Goal: Information Seeking & Learning: Learn about a topic

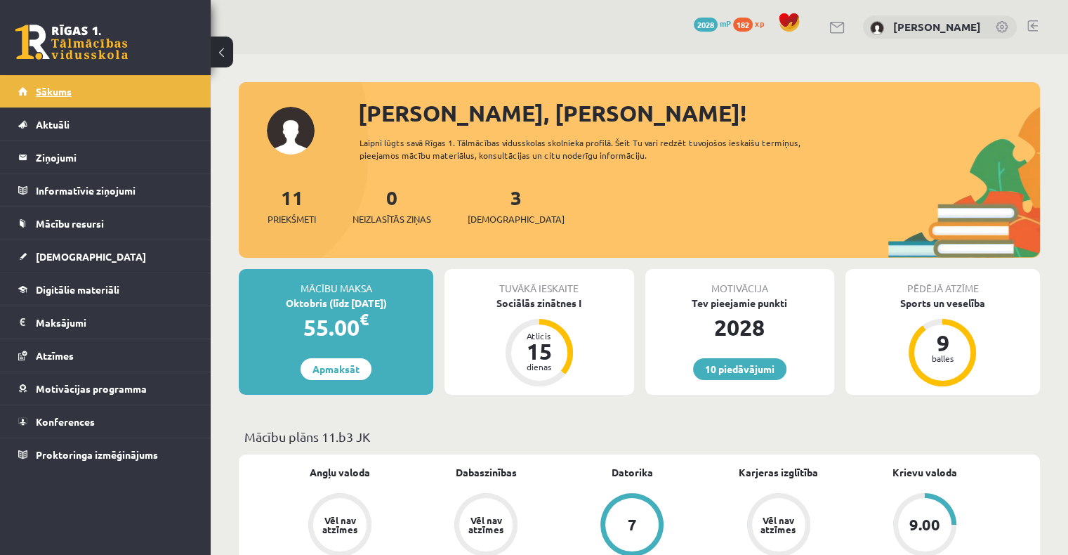
click at [149, 85] on link "Sākums" at bounding box center [105, 91] width 175 height 32
click at [553, 302] on div "Sociālās zinātnes I" at bounding box center [538, 303] width 189 height 15
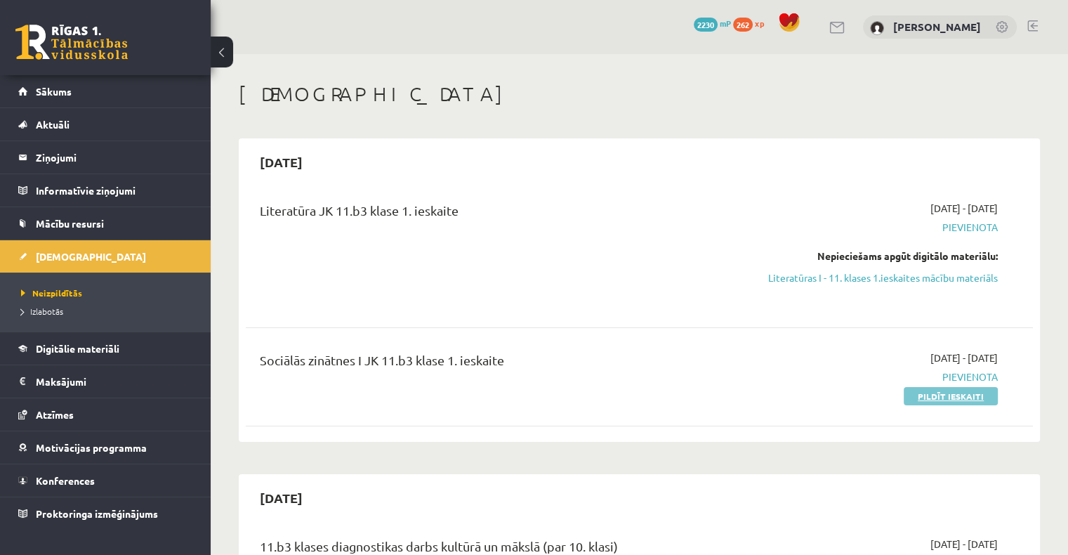
click at [944, 395] on link "Pildīt ieskaiti" at bounding box center [951, 396] width 94 height 18
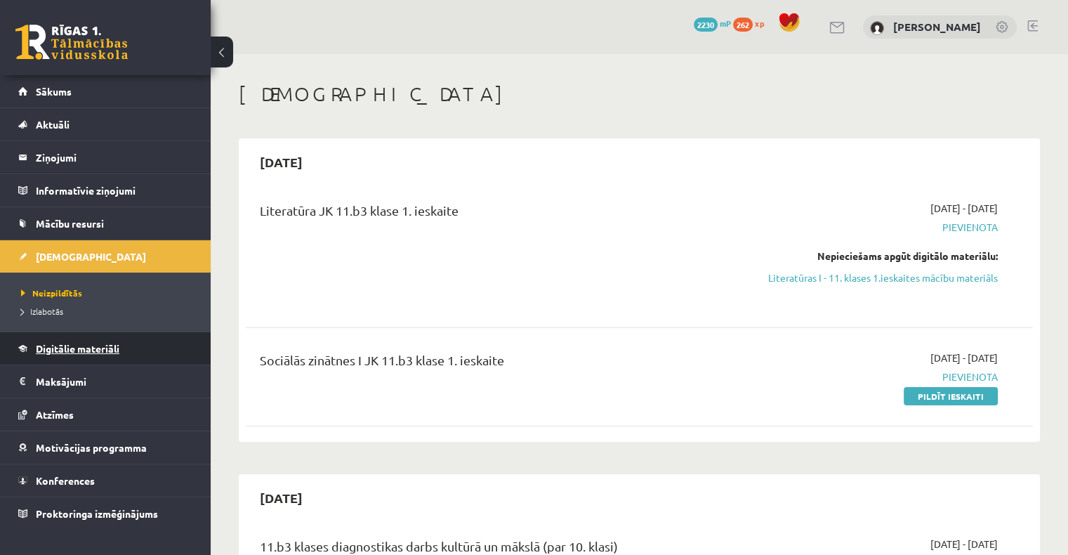
click at [43, 348] on span "Digitālie materiāli" at bounding box center [78, 348] width 84 height 13
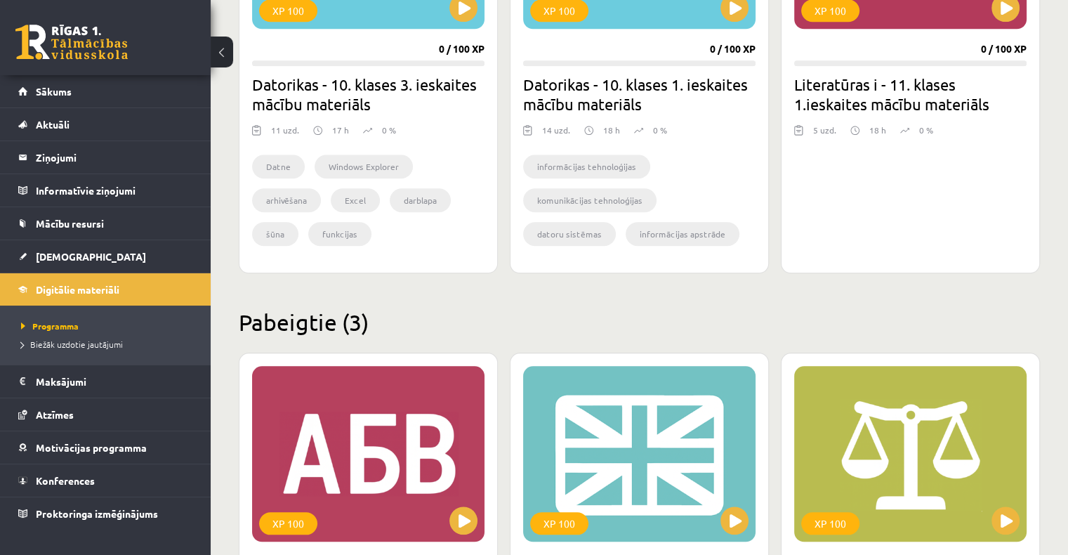
scroll to position [1545, 0]
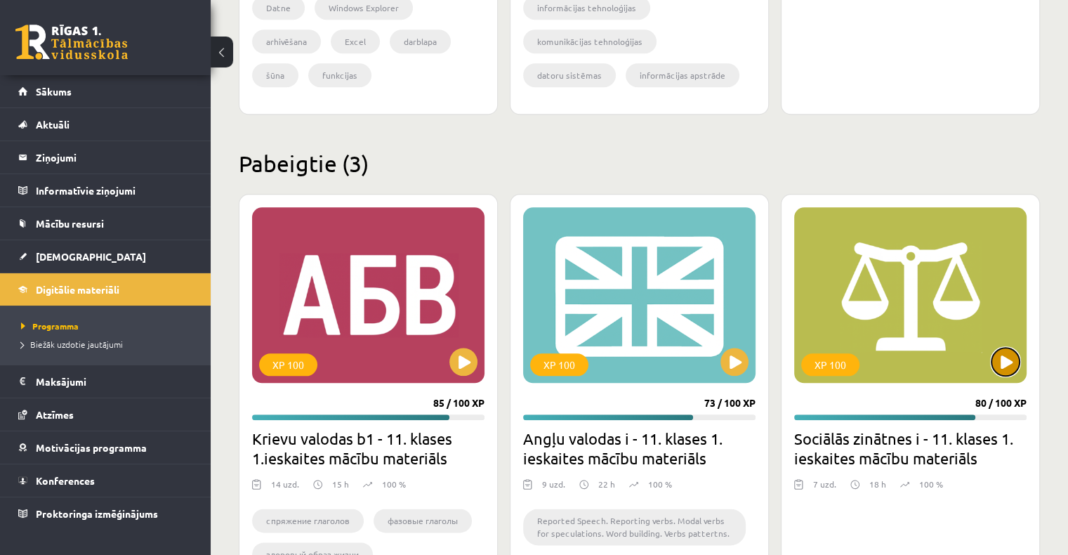
click at [1008, 364] on button at bounding box center [1005, 362] width 28 height 28
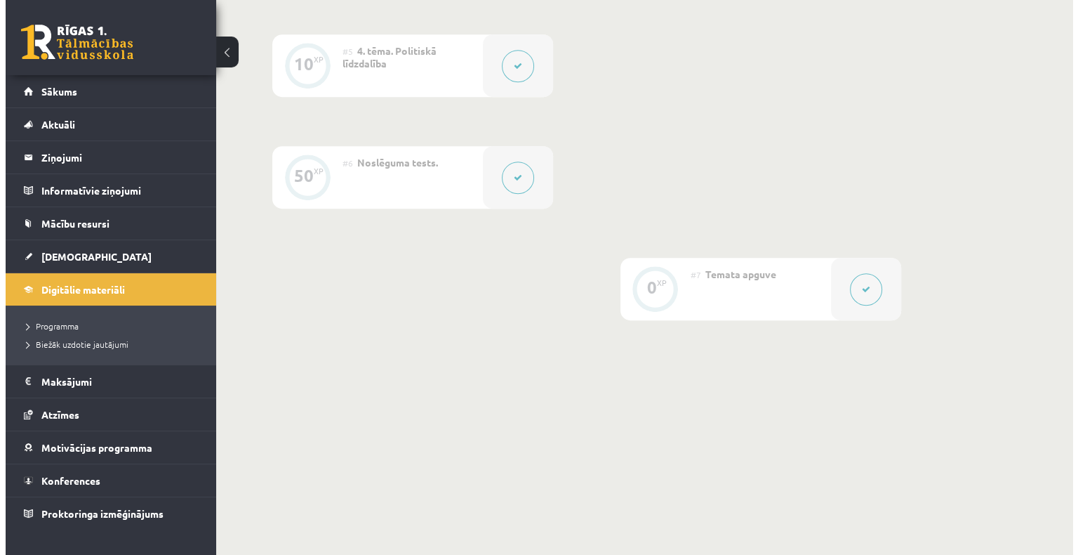
scroll to position [801, 0]
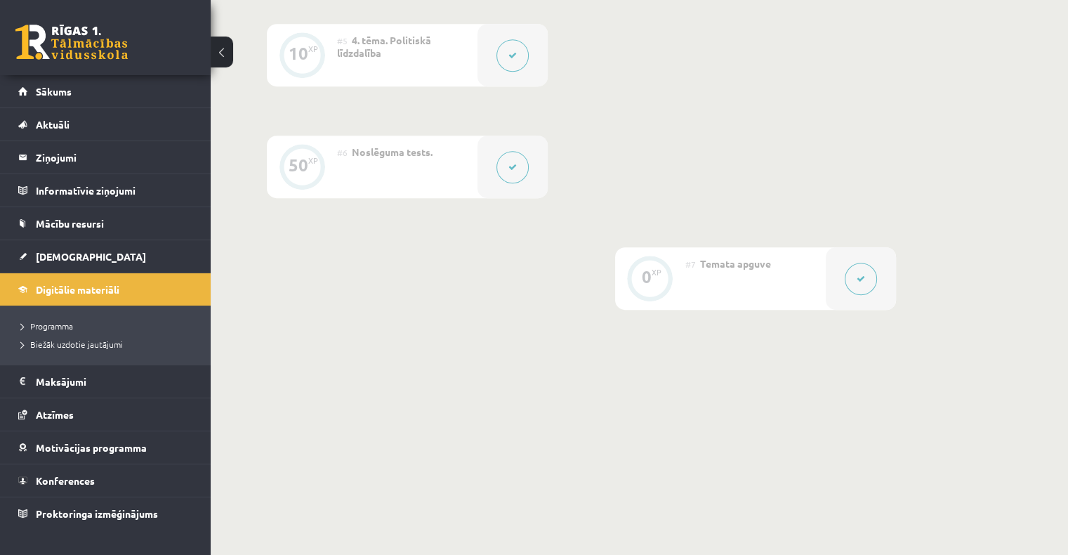
click at [514, 178] on button at bounding box center [512, 167] width 32 height 32
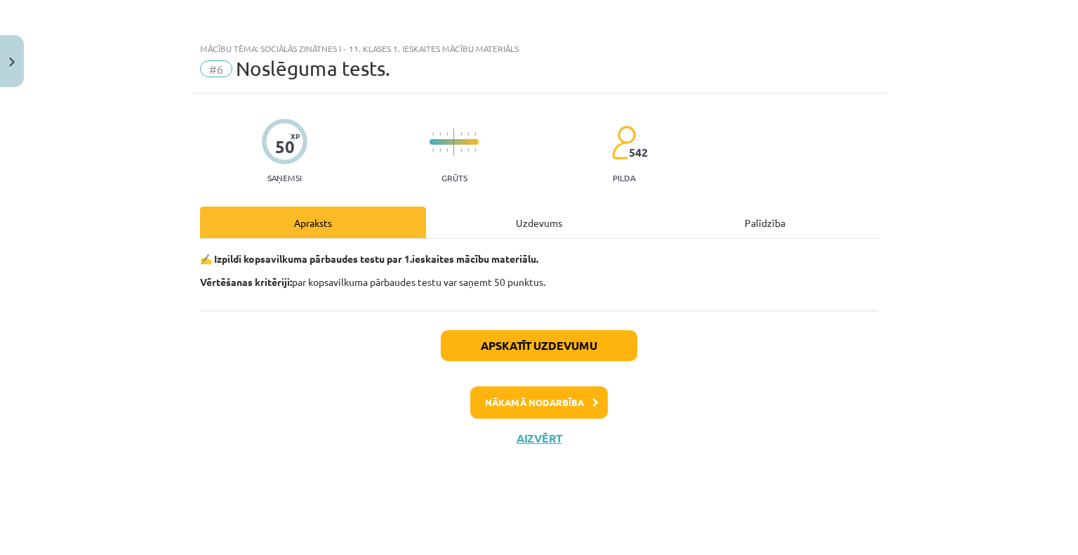
click at [520, 224] on div "Uzdevums" at bounding box center [539, 222] width 226 height 32
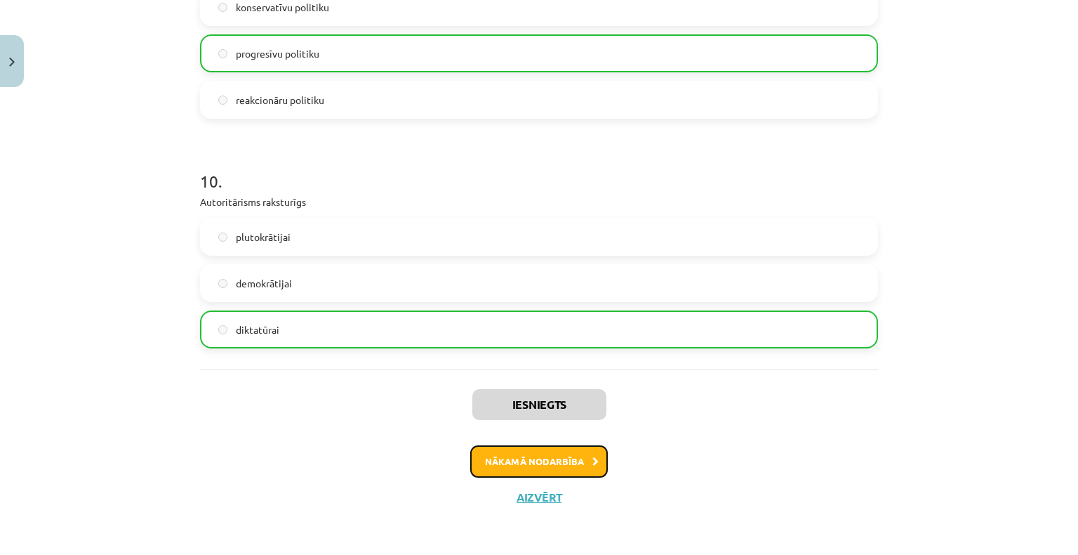
click at [531, 461] on button "Nākamā nodarbība" at bounding box center [539, 461] width 138 height 32
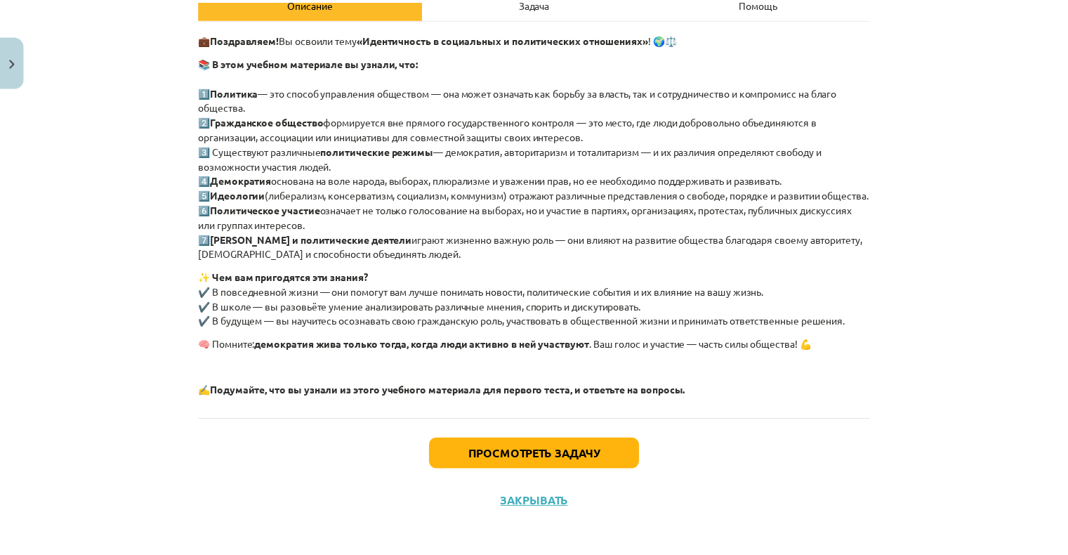
scroll to position [240, 0]
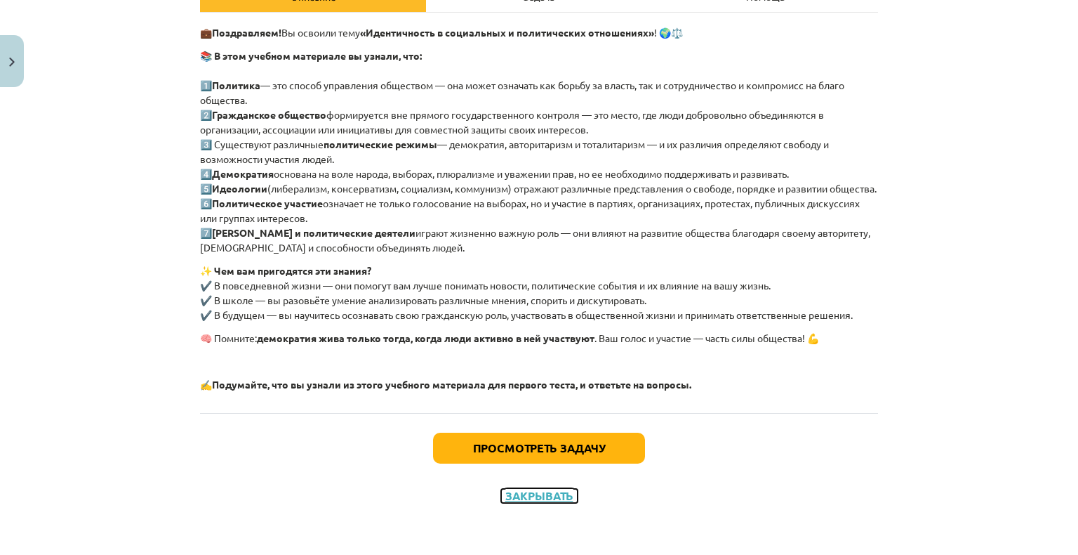
click at [548, 498] on font "Закрывать" at bounding box center [539, 495] width 68 height 15
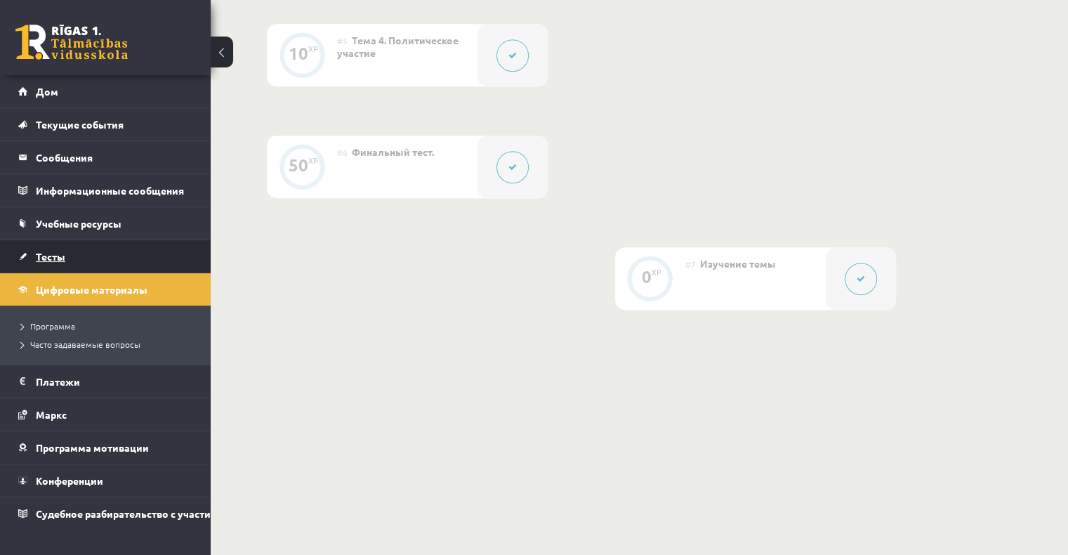
click at [52, 251] on font "Тесты" at bounding box center [50, 256] width 29 height 13
